Goal: Task Accomplishment & Management: Use online tool/utility

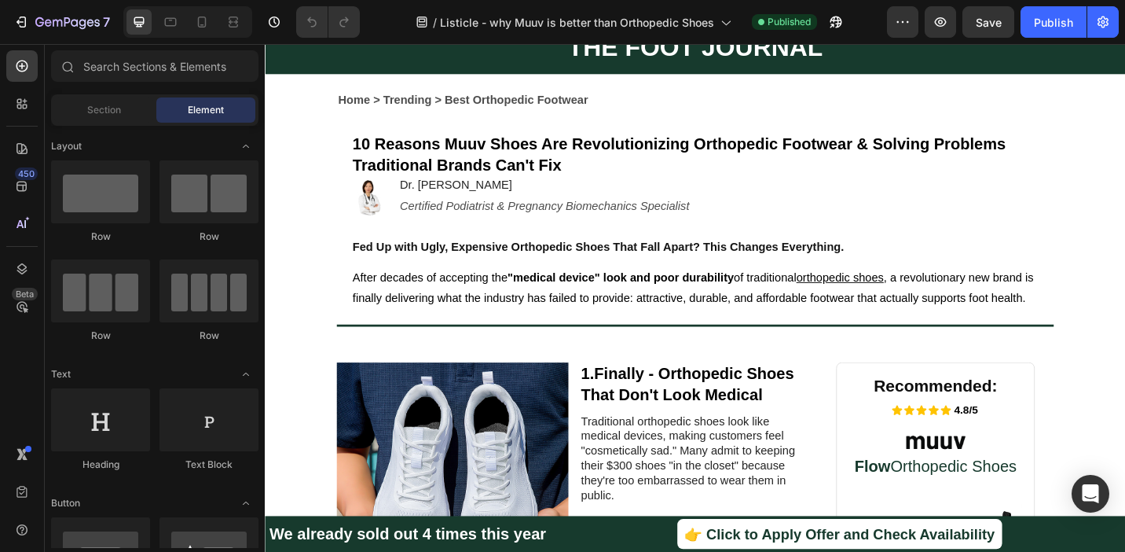
scroll to position [120, 0]
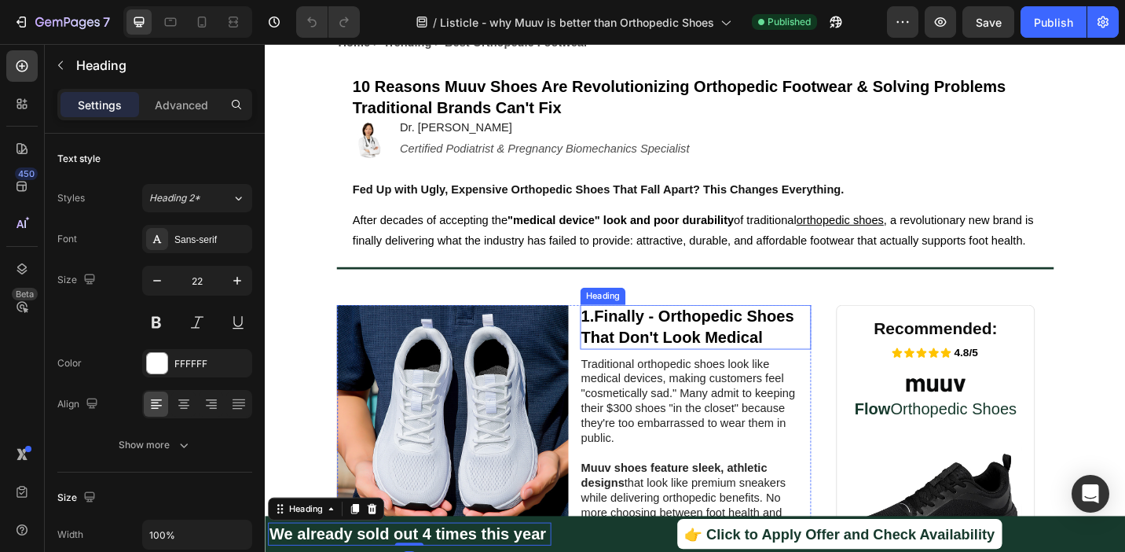
scroll to position [185, 0]
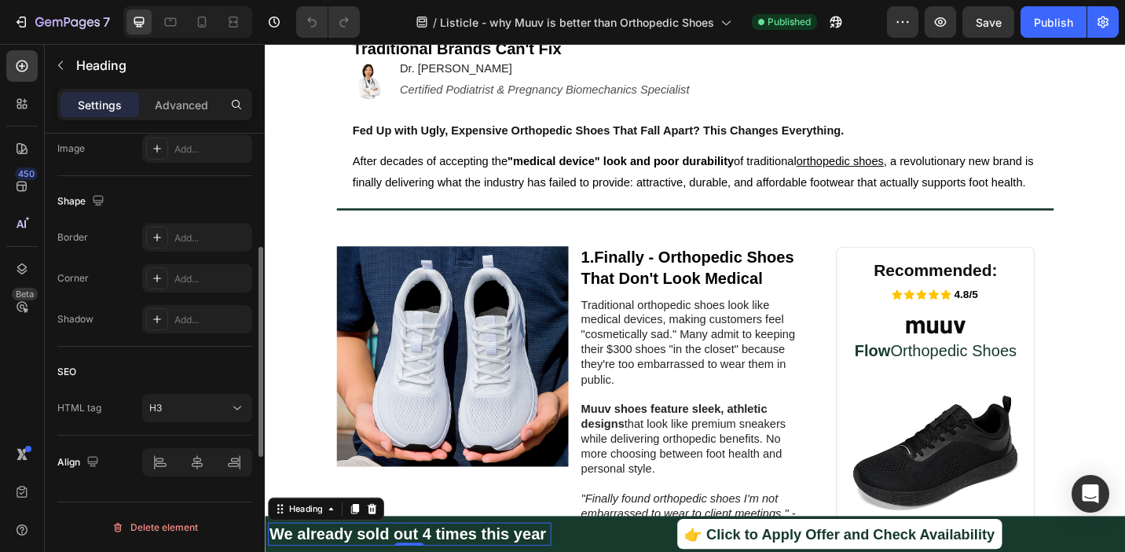
scroll to position [155, 0]
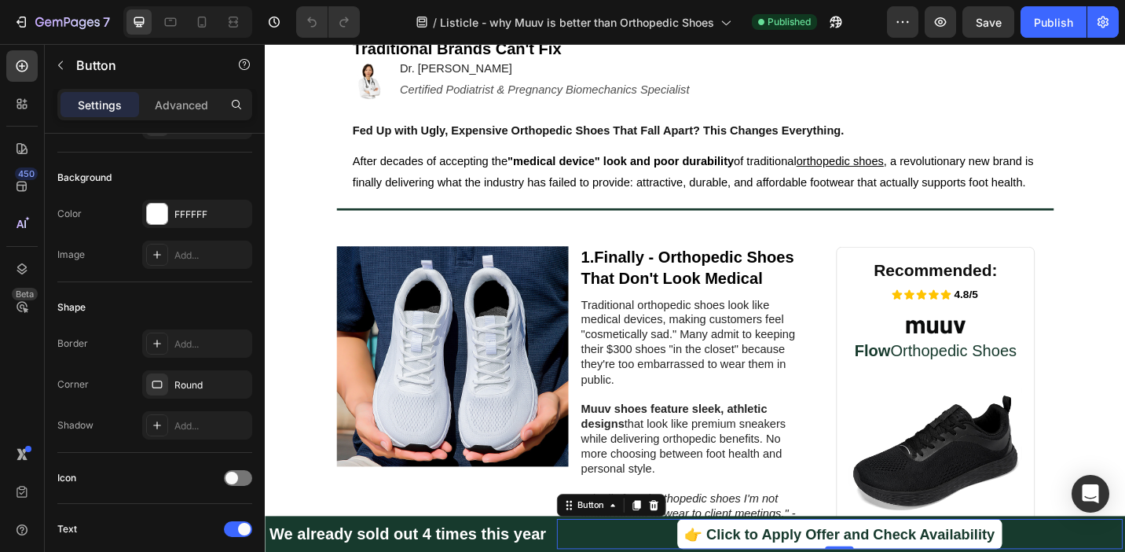
scroll to position [0, 0]
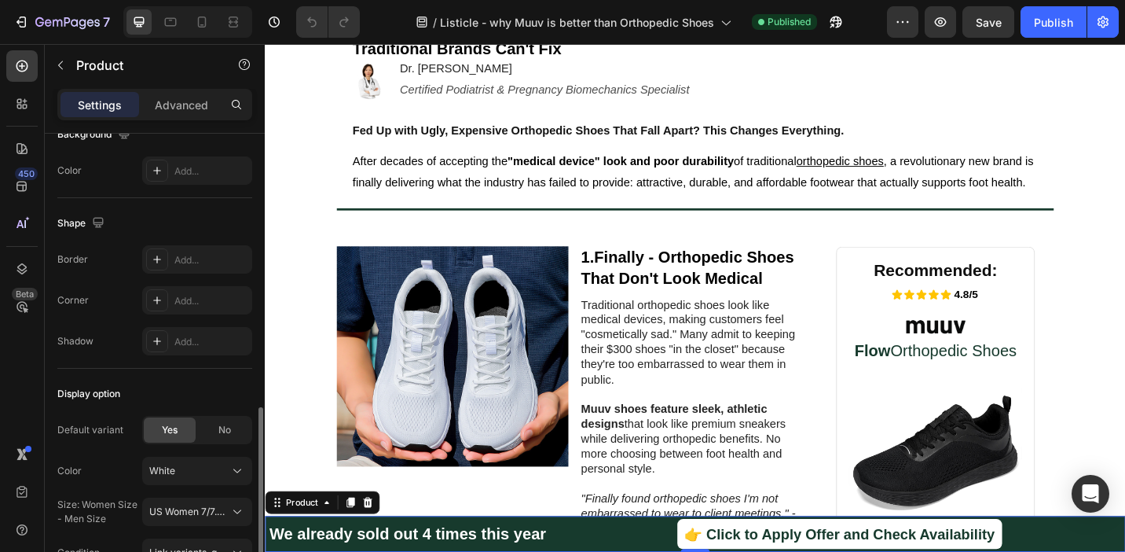
scroll to position [518, 0]
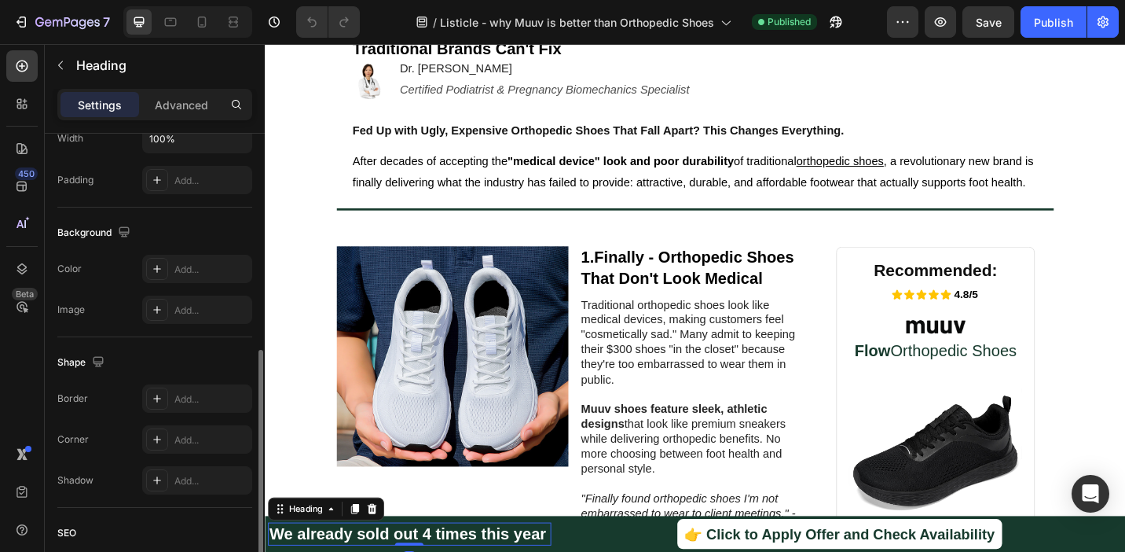
scroll to position [521, 0]
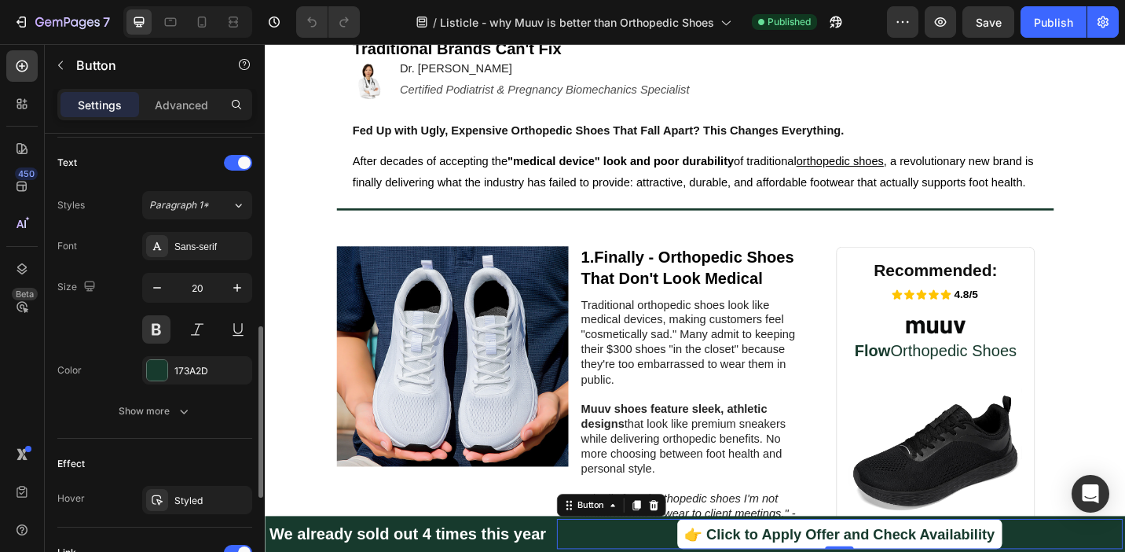
scroll to position [0, 0]
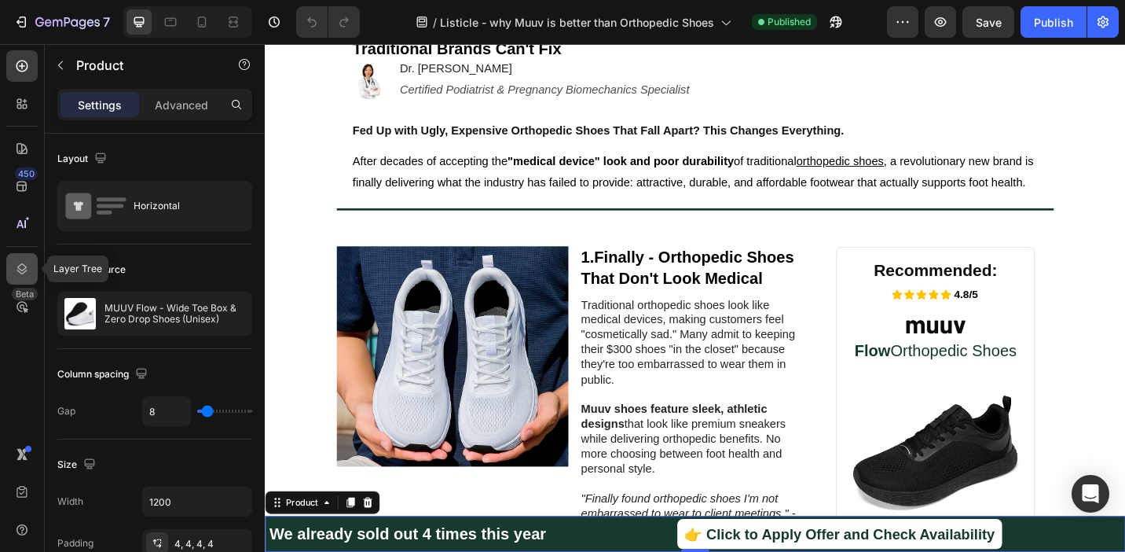
click at [19, 277] on div at bounding box center [21, 268] width 31 height 31
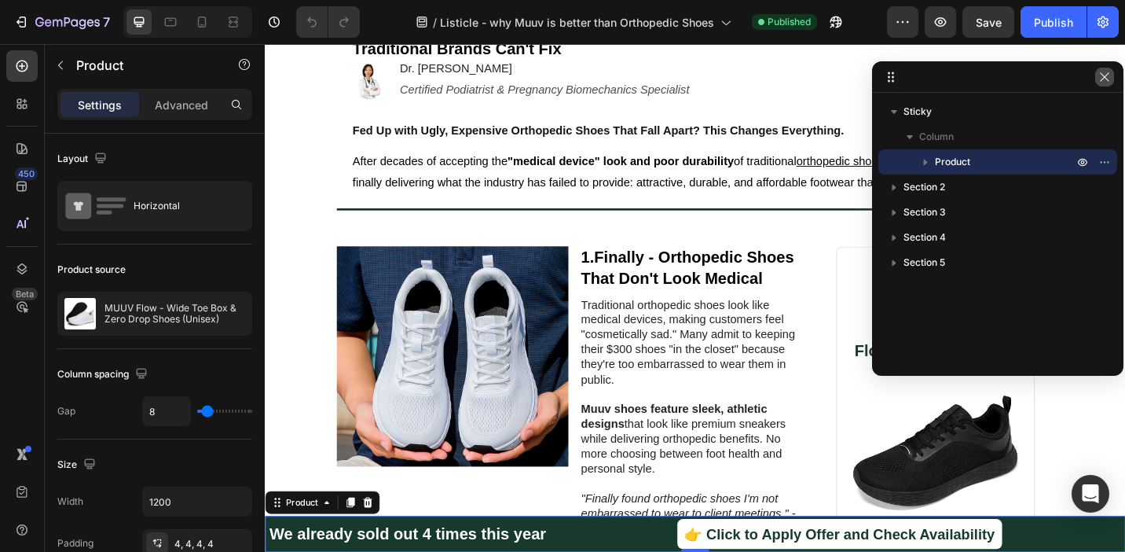
drag, startPoint x: 1100, startPoint y: 77, endPoint x: 1106, endPoint y: 70, distance: 9.5
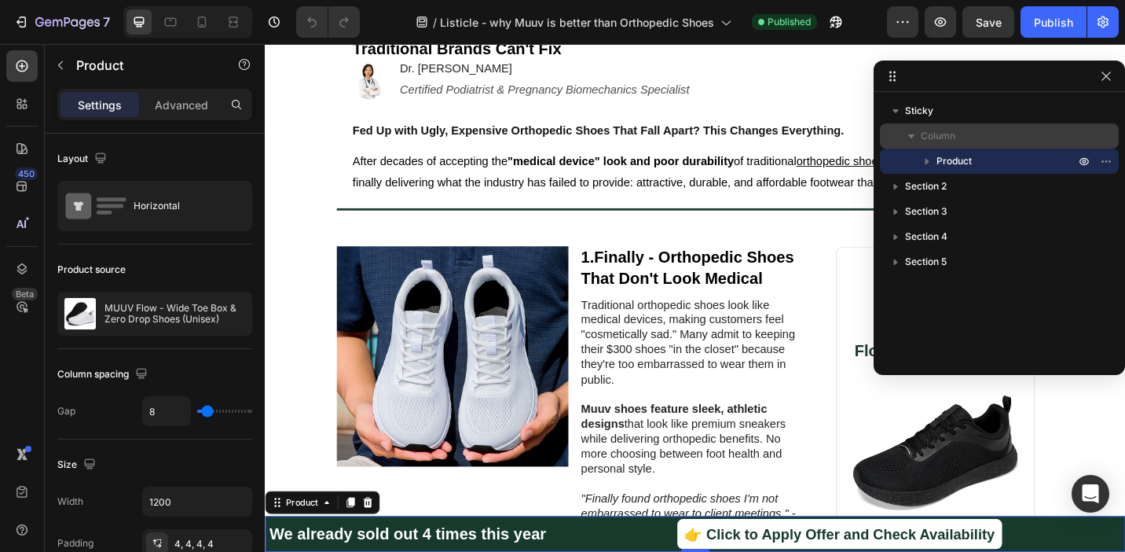
click at [909, 129] on icon "button" at bounding box center [912, 136] width 16 height 16
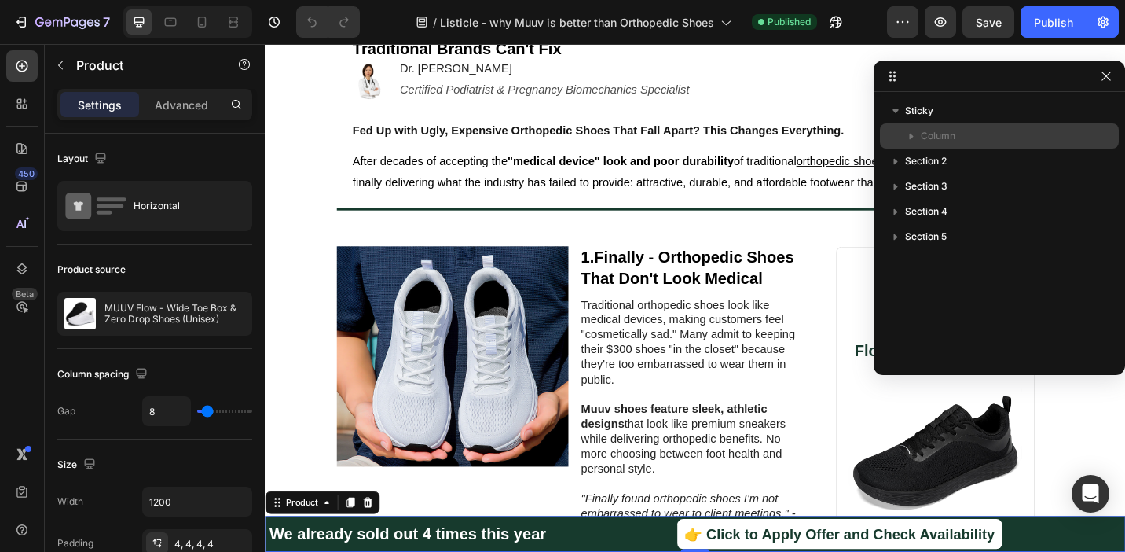
click at [909, 129] on icon "button" at bounding box center [912, 136] width 16 height 16
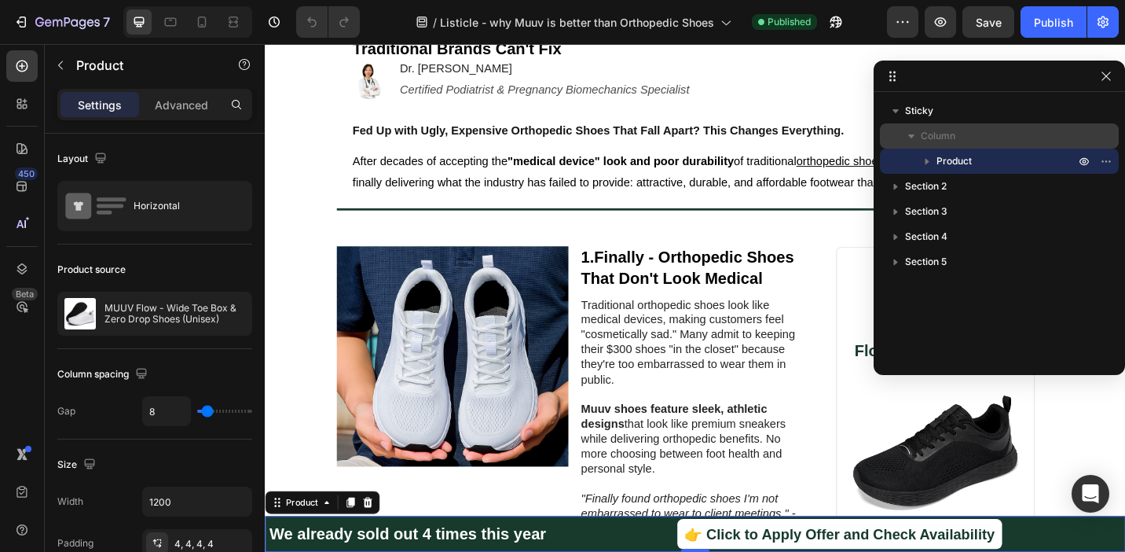
click at [944, 133] on span "Column" at bounding box center [938, 136] width 35 height 16
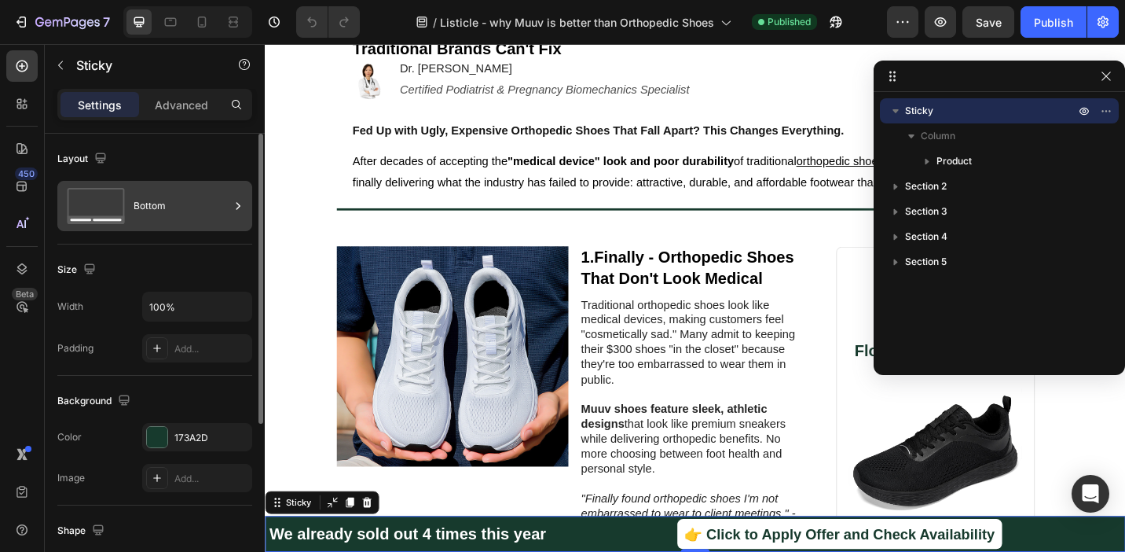
click at [158, 207] on div "Bottom" at bounding box center [182, 206] width 96 height 36
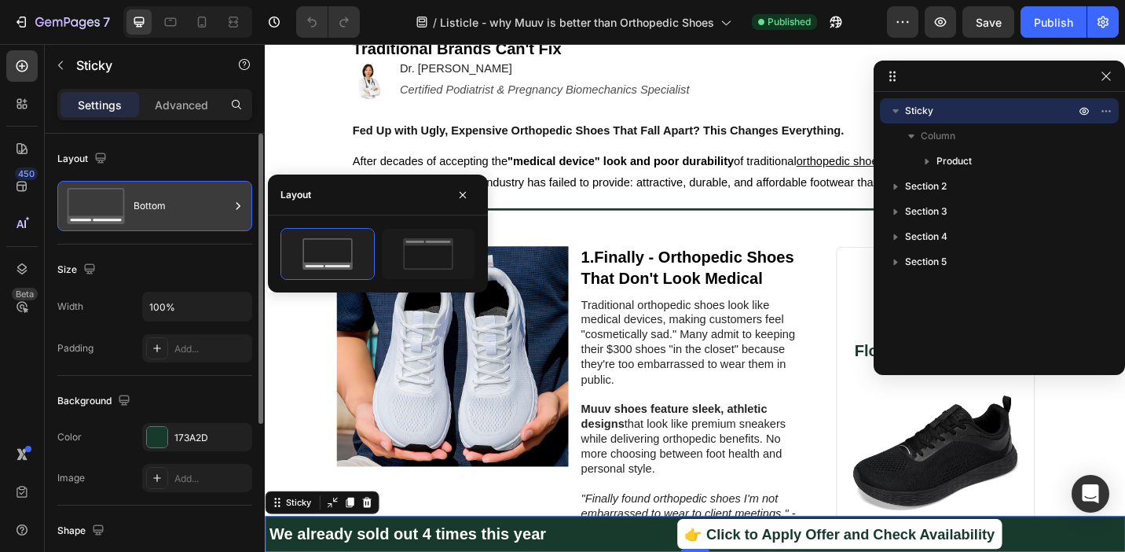
click at [158, 207] on div "Bottom" at bounding box center [182, 206] width 96 height 36
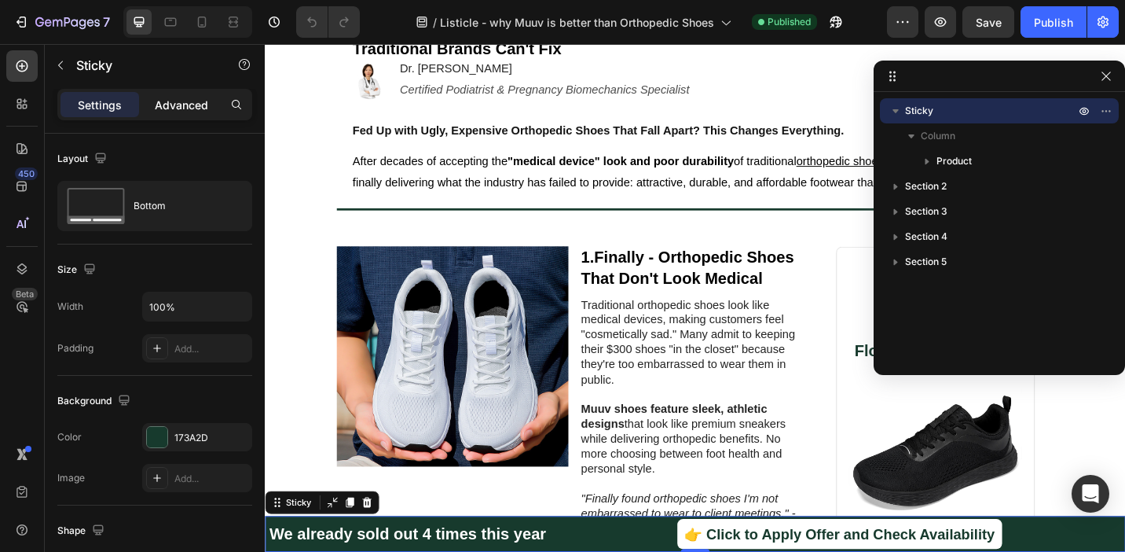
click at [192, 101] on p "Advanced" at bounding box center [181, 105] width 53 height 17
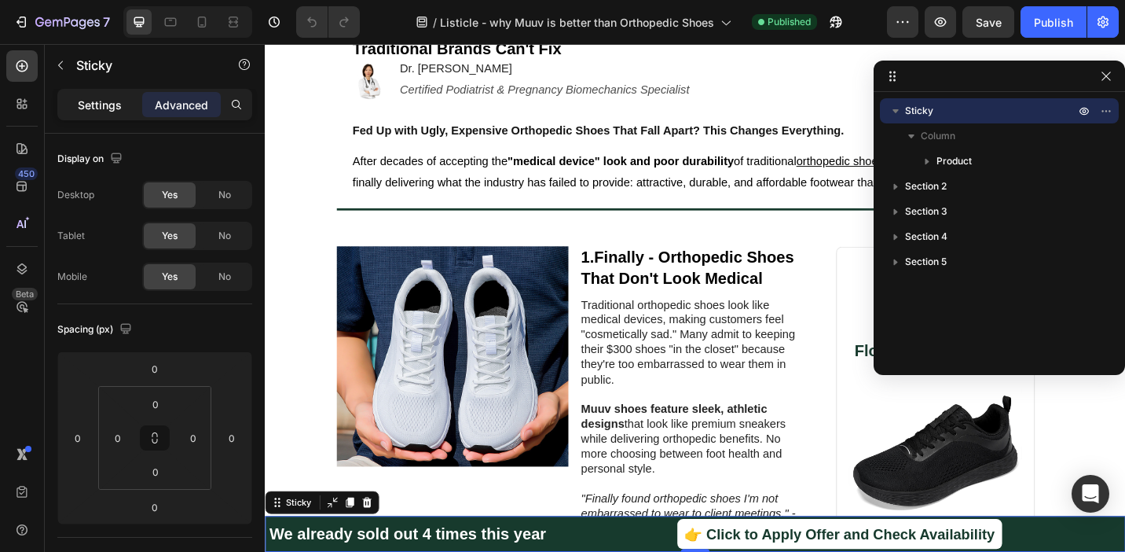
click at [105, 104] on p "Settings" at bounding box center [100, 105] width 44 height 17
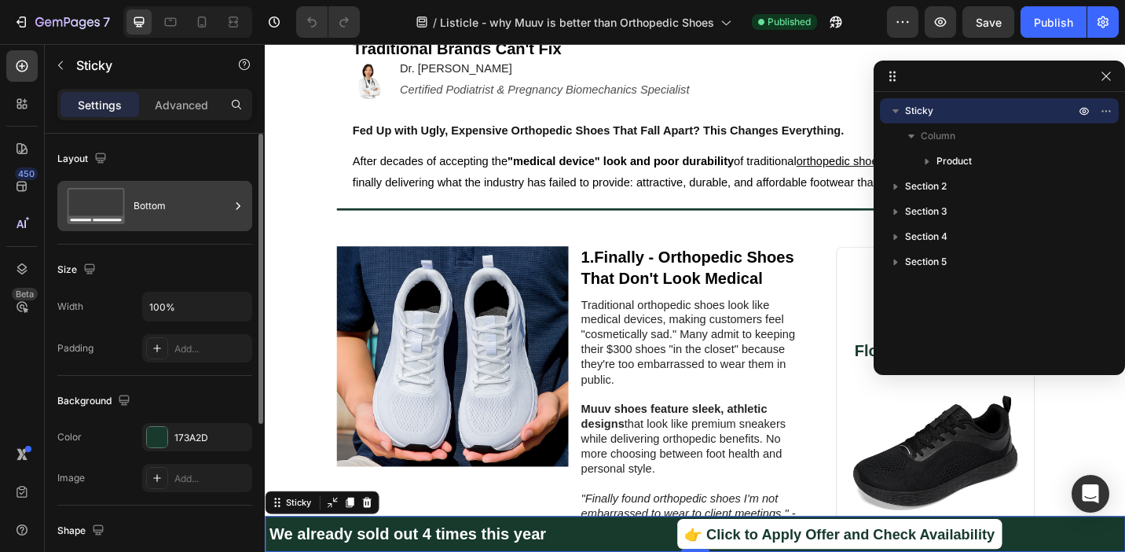
click at [181, 218] on div "Bottom" at bounding box center [182, 206] width 96 height 36
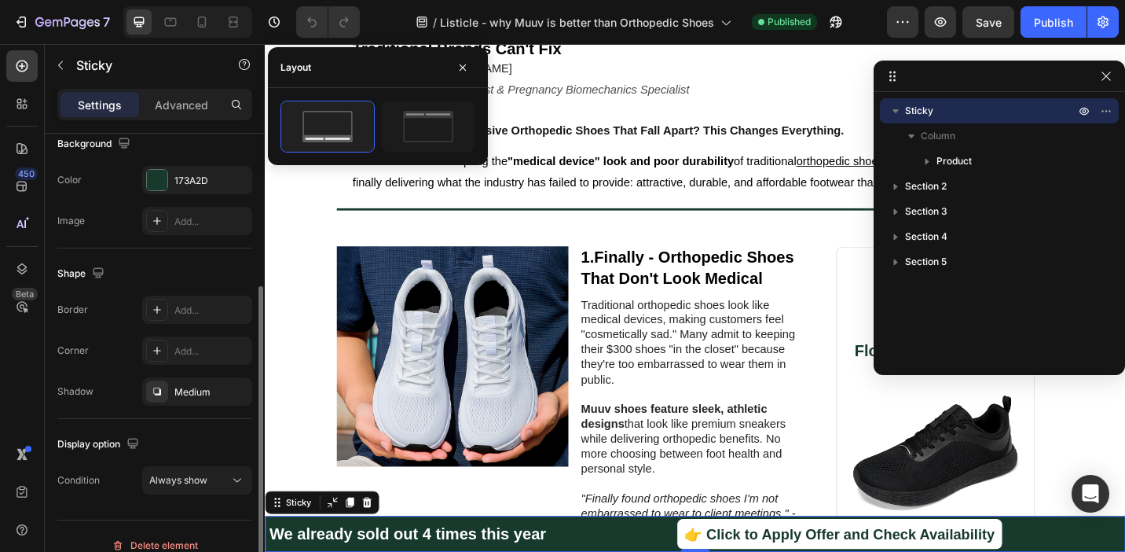
scroll to position [251, 0]
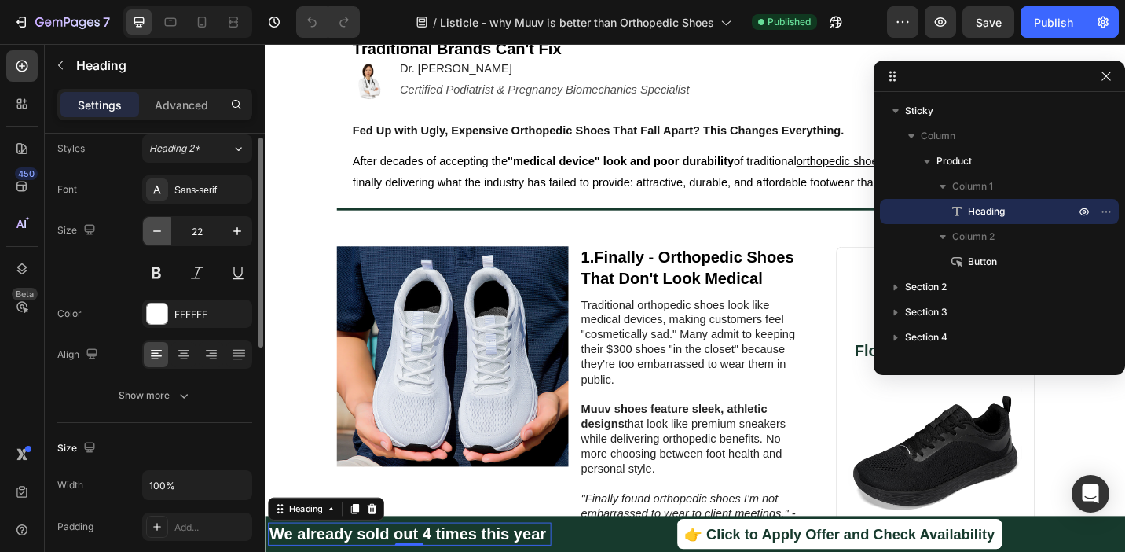
scroll to position [0, 0]
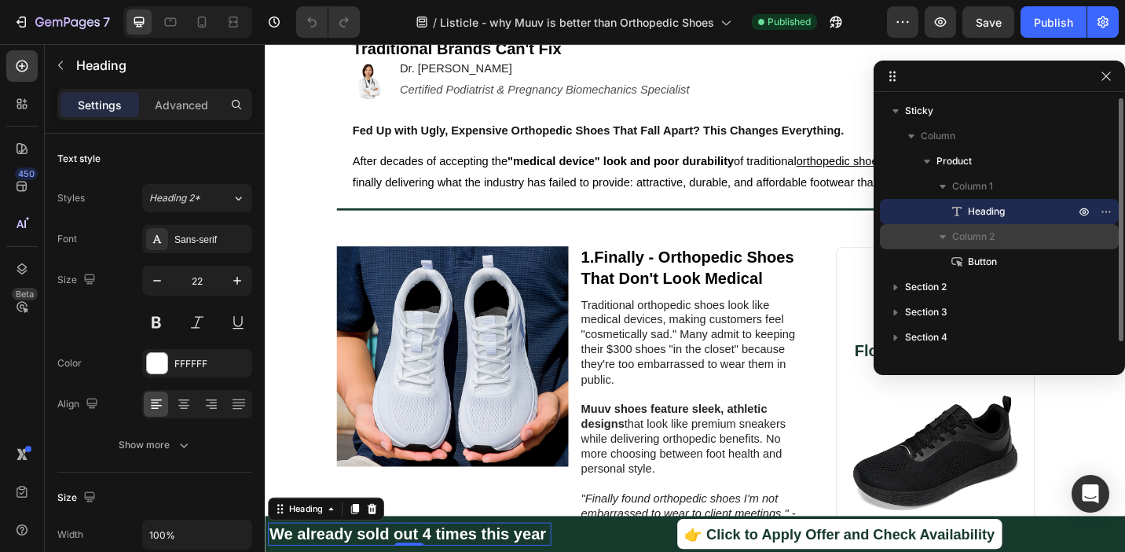
click at [986, 240] on span "Column 2" at bounding box center [974, 237] width 42 height 16
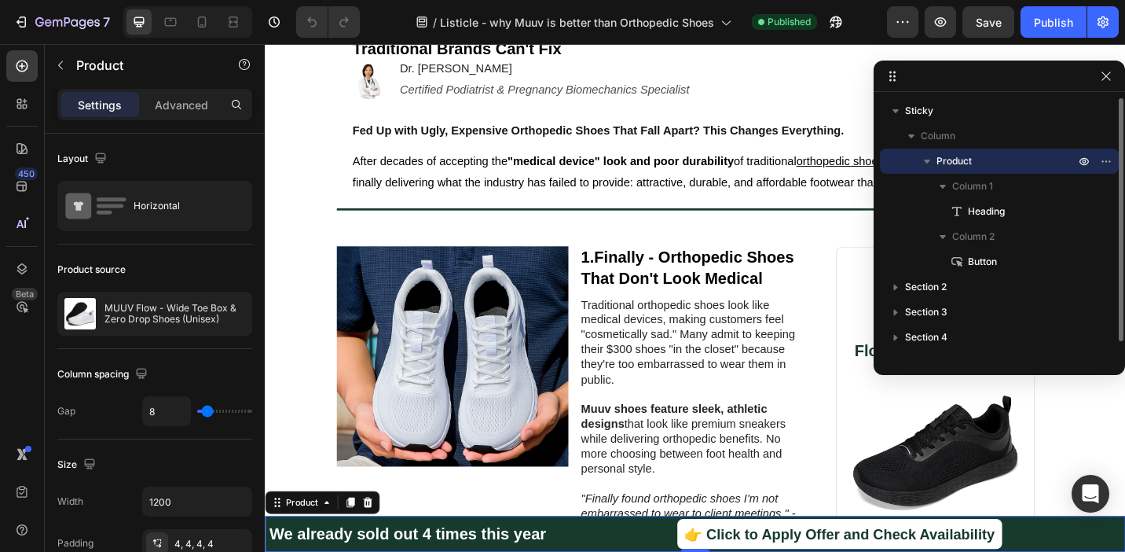
click at [993, 160] on p "Product" at bounding box center [1007, 161] width 141 height 16
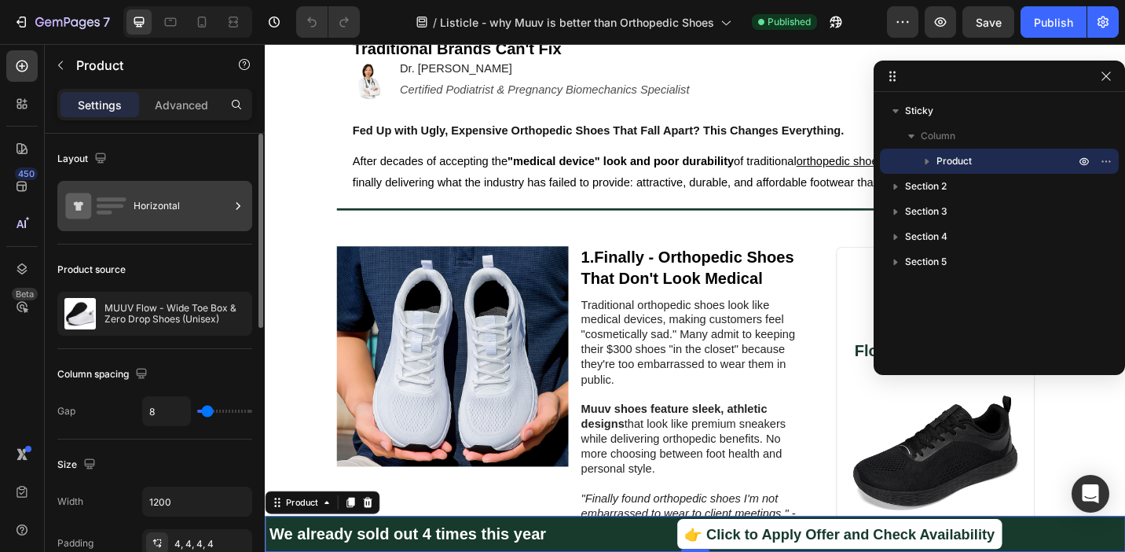
click at [198, 203] on div "Horizontal" at bounding box center [182, 206] width 96 height 36
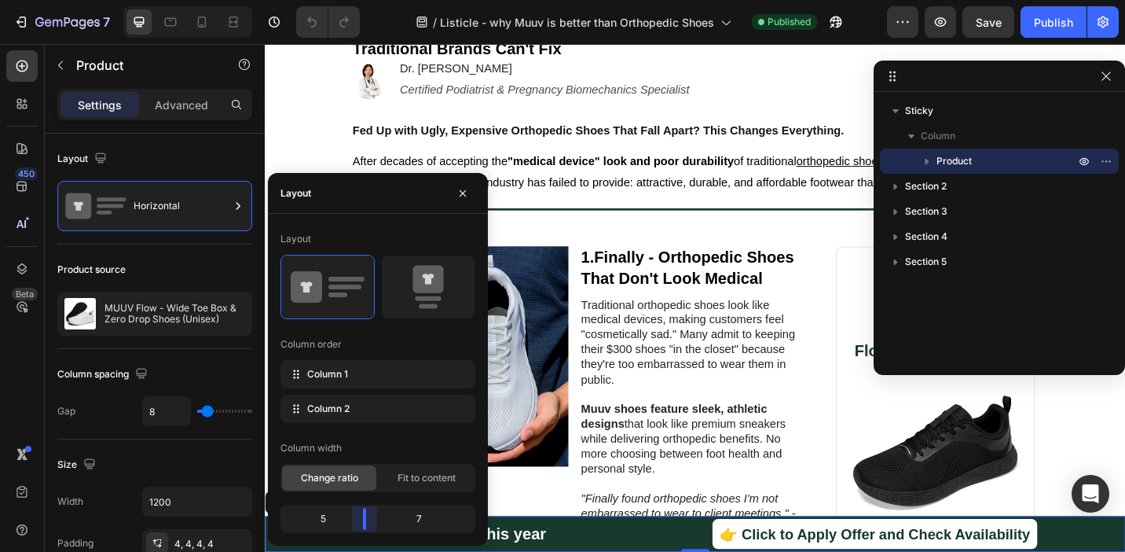
drag, startPoint x: 354, startPoint y: 518, endPoint x: 365, endPoint y: 518, distance: 11.8
click at [365, 0] on body "7 Version history / Listicle - why Muuv is better than Orthopedic Shoes Publish…" at bounding box center [562, 0] width 1125 height 0
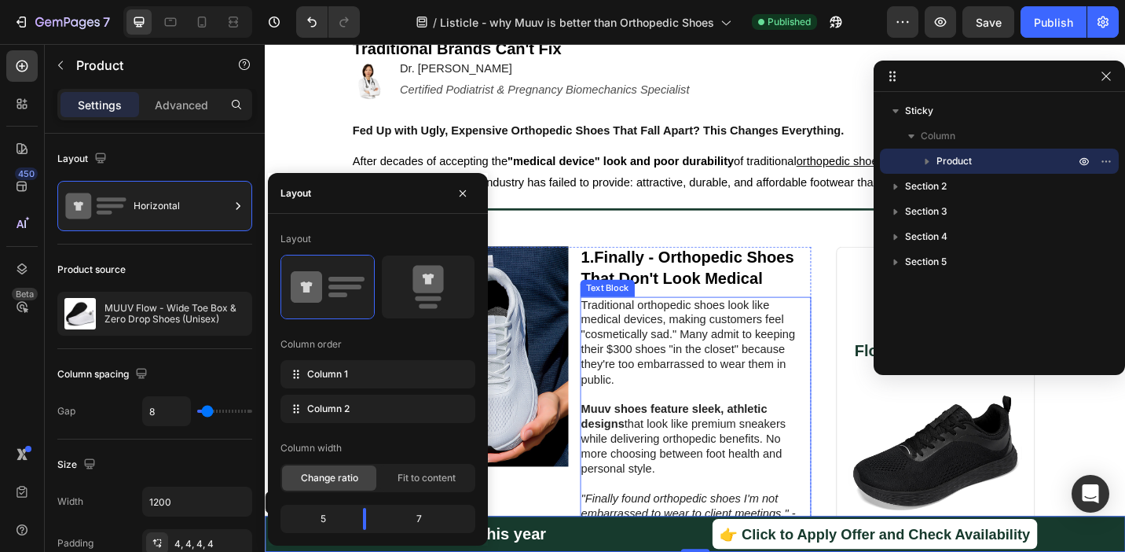
click at [784, 406] on p "Traditional orthopedic shoes look like medical devices, making customers feel "…" at bounding box center [736, 371] width 251 height 98
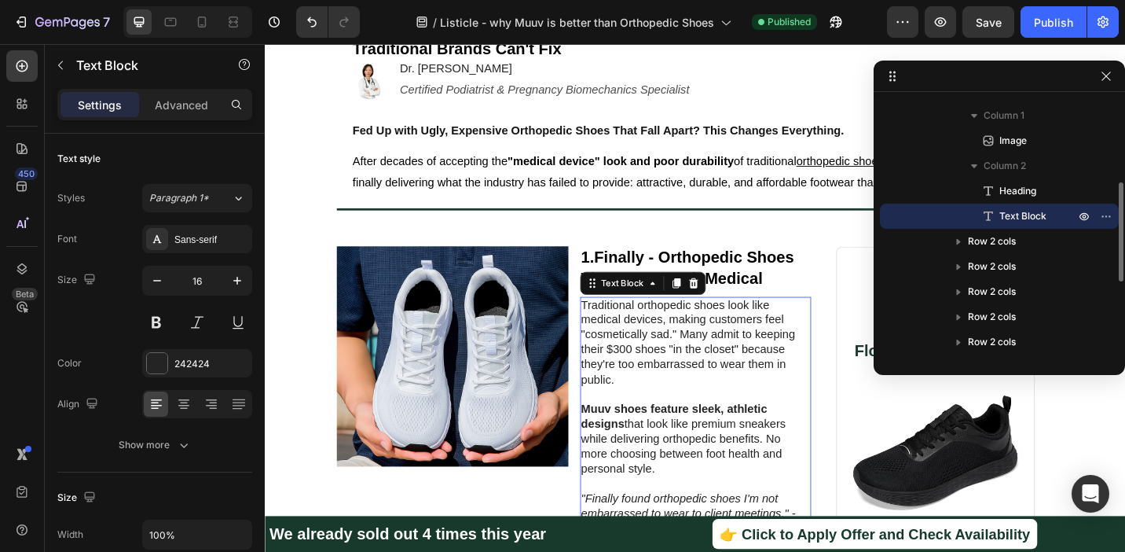
scroll to position [188, 0]
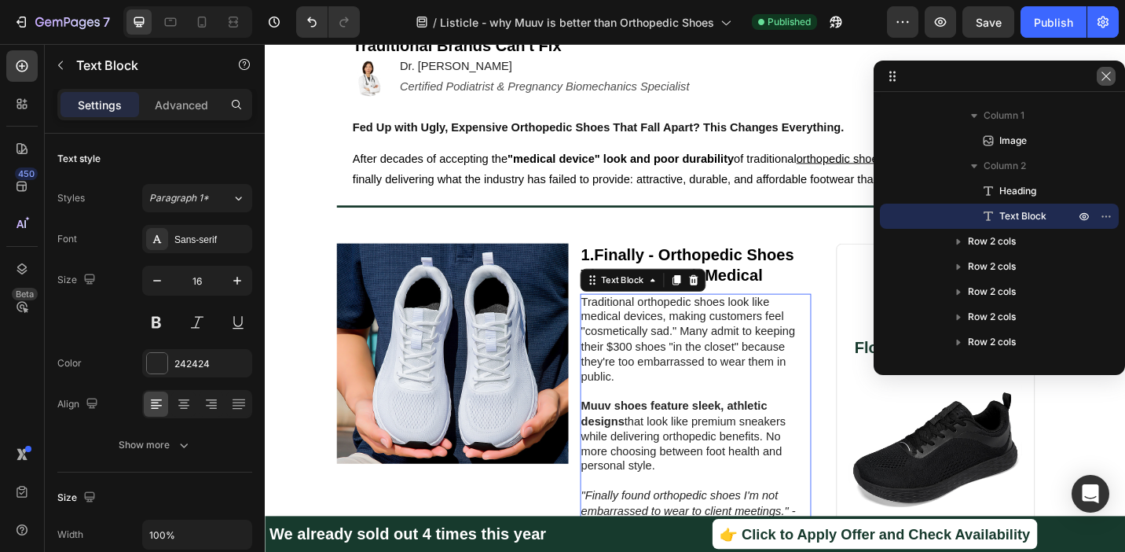
click at [1107, 83] on button "button" at bounding box center [1106, 76] width 19 height 19
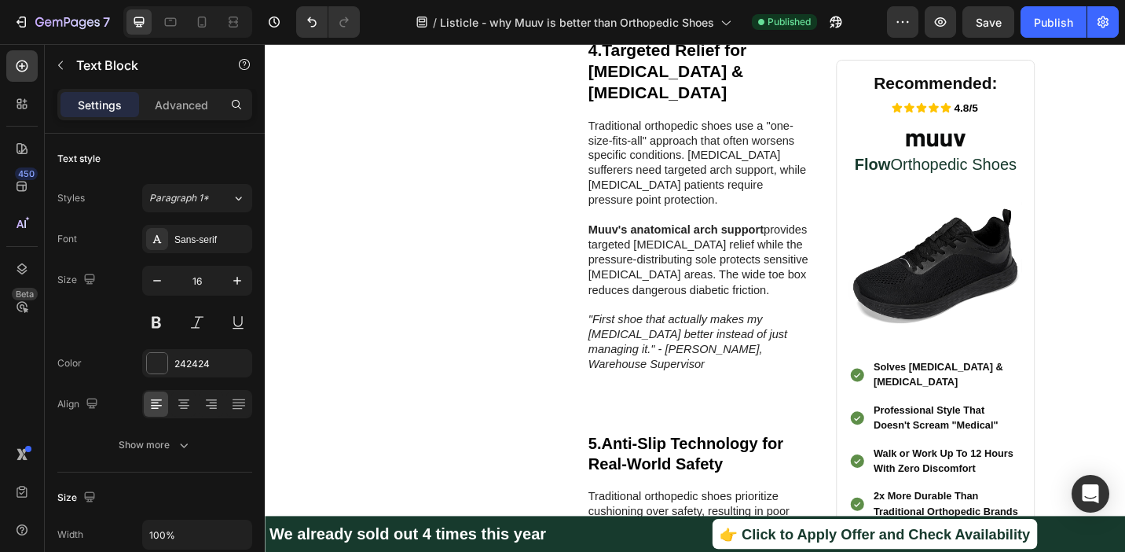
scroll to position [1599, 0]
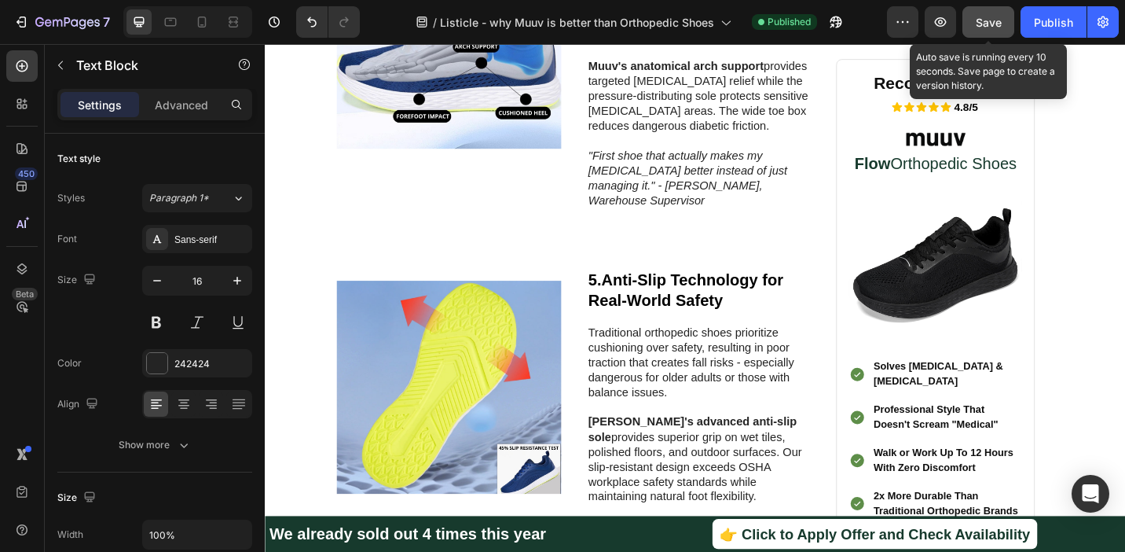
click at [978, 17] on span "Save" at bounding box center [989, 22] width 26 height 13
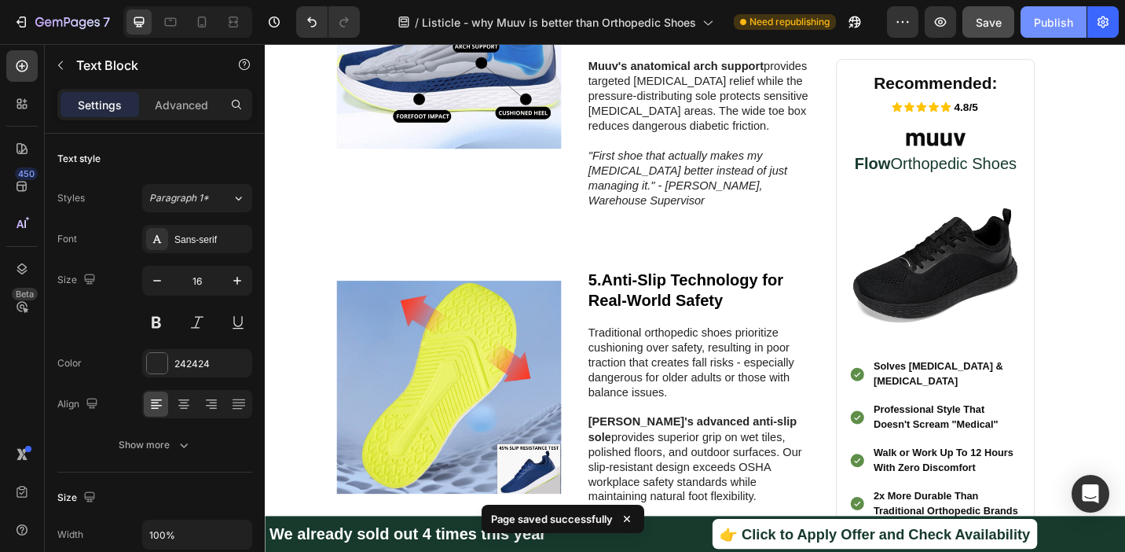
click at [1032, 27] on button "Publish" at bounding box center [1054, 21] width 66 height 31
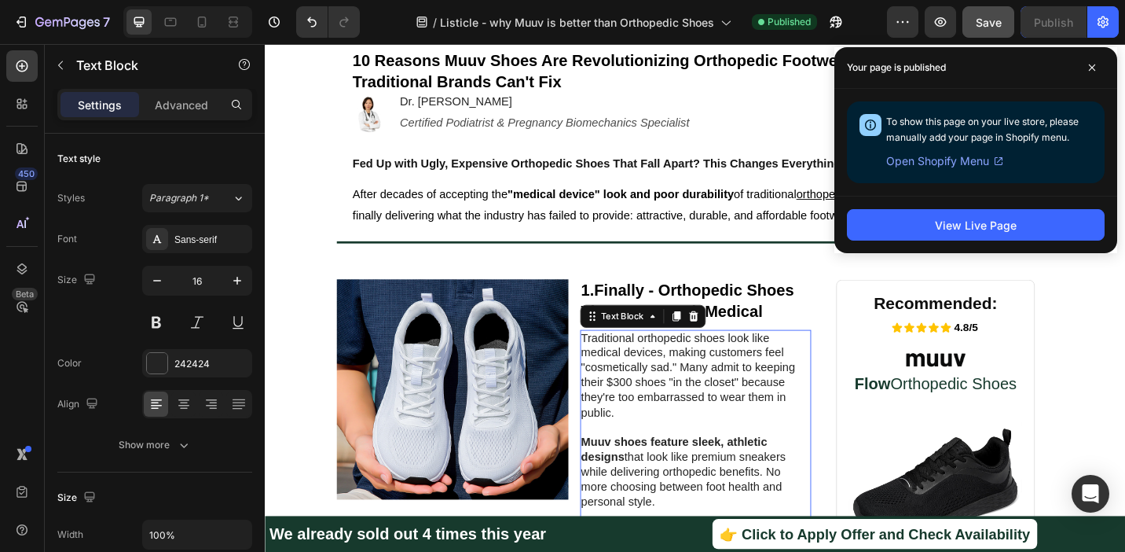
scroll to position [0, 0]
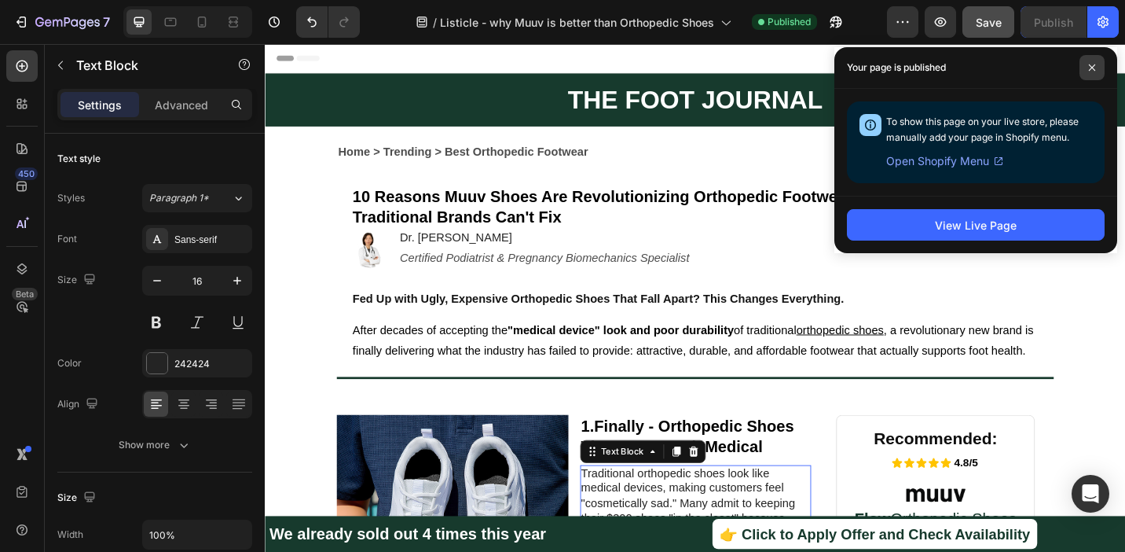
click at [1087, 71] on span at bounding box center [1092, 67] width 25 height 25
